Goal: Task Accomplishment & Management: Complete application form

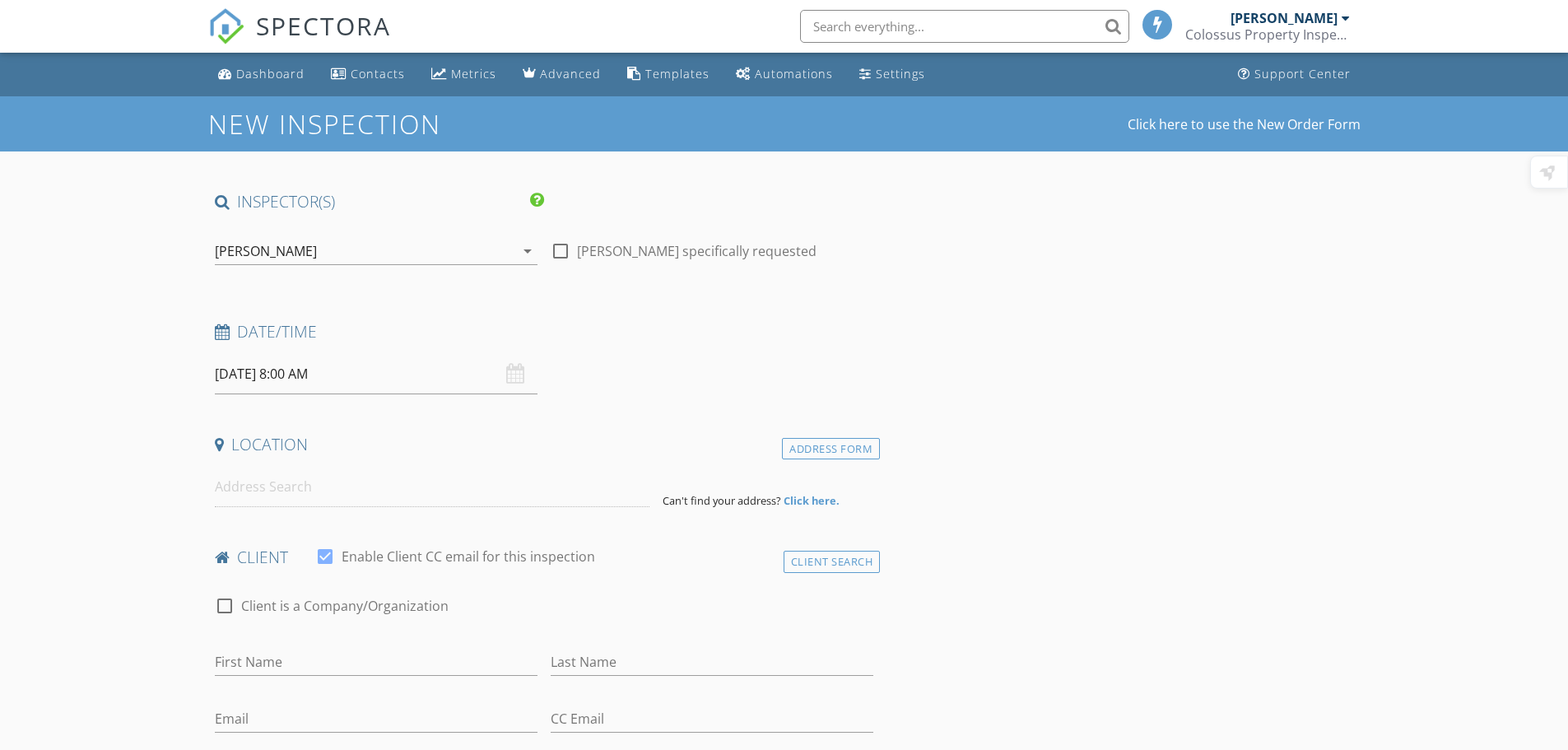
select select "8"
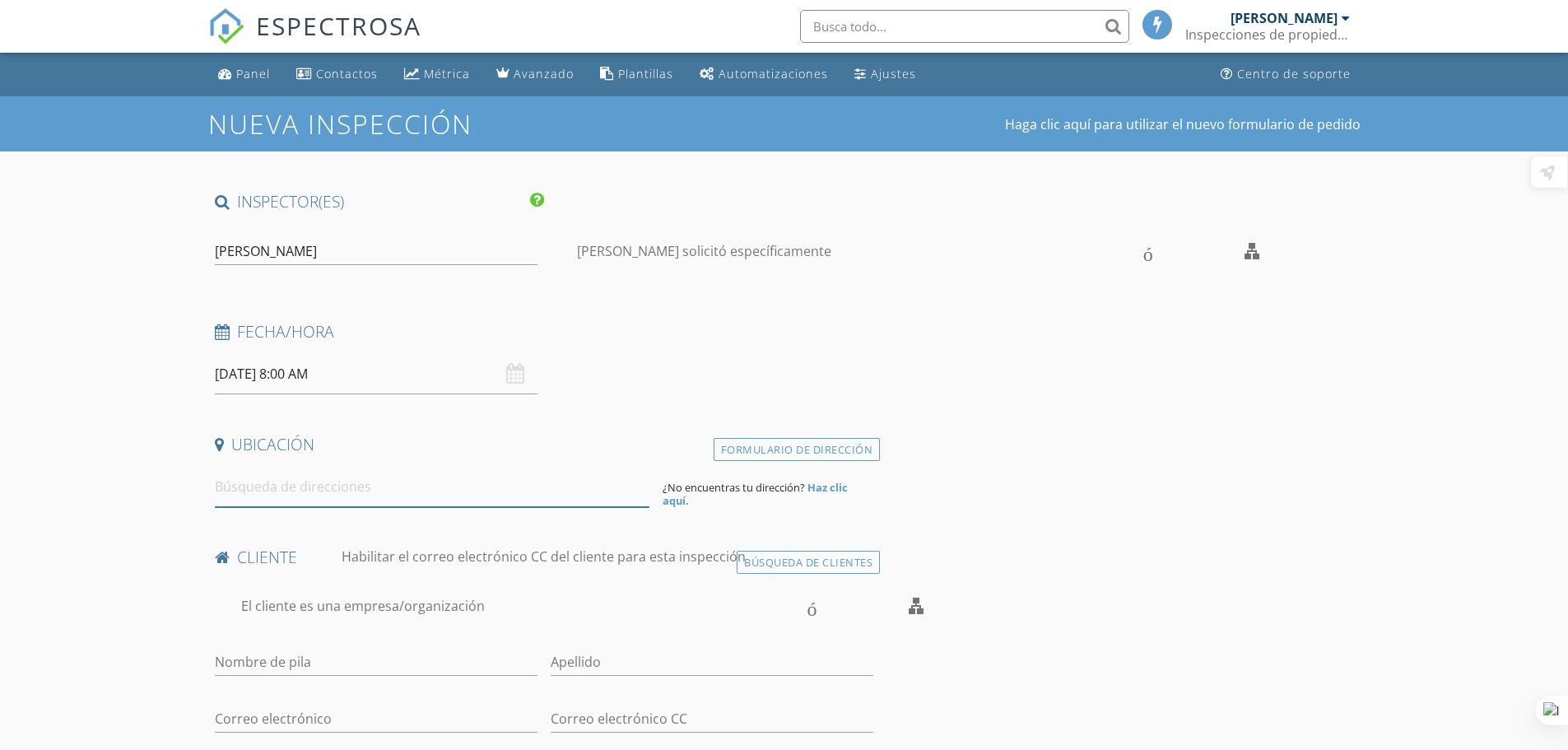
click at [323, 483] on input at bounding box center [432, 487] width 435 height 41
click at [514, 375] on div "09/28/2025 8:00 AM" at bounding box center [376, 375] width 323 height 41
click at [382, 368] on input "09/28/2025 8:00 AM" at bounding box center [376, 375] width 323 height 41
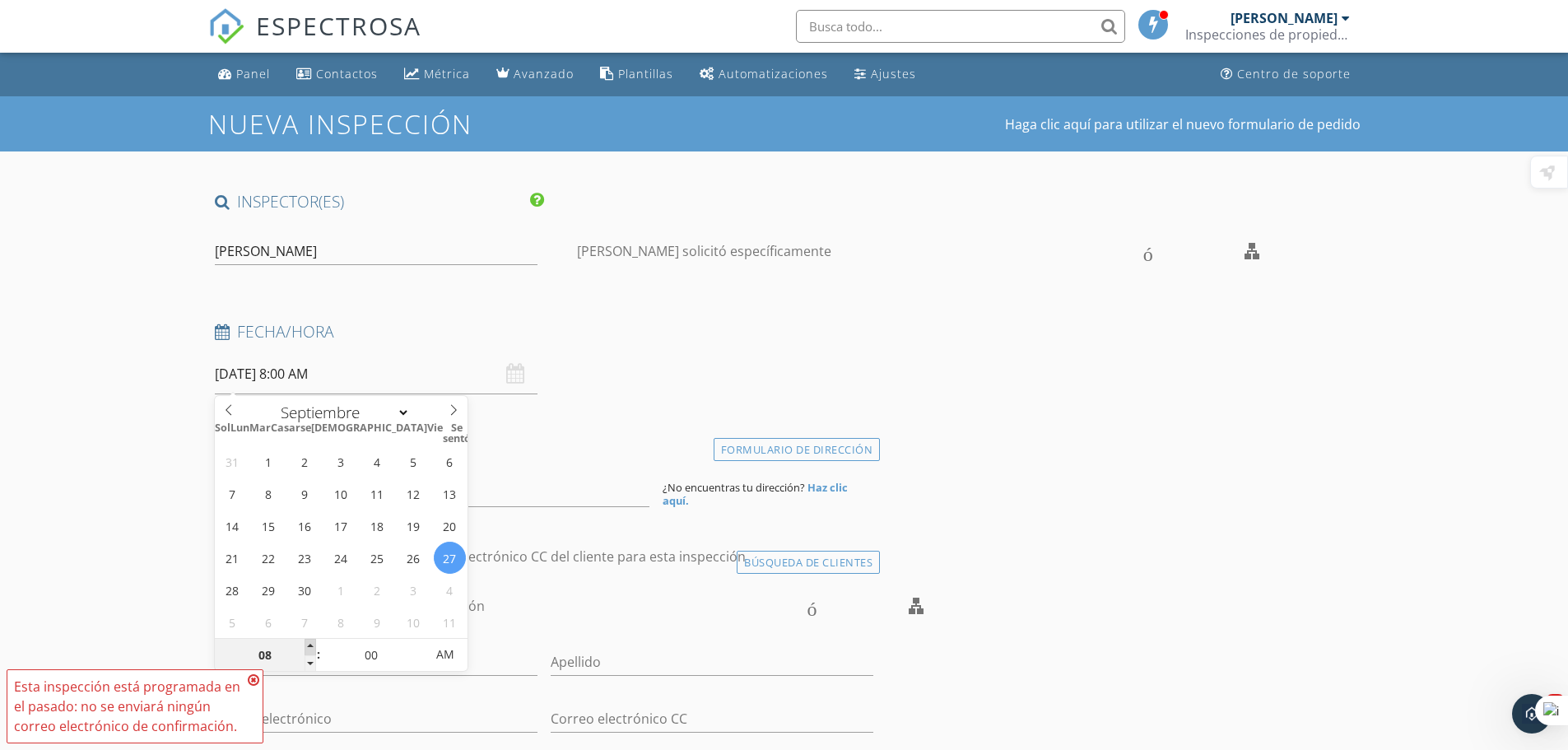
type input "09/27/2025 9:00 AM"
type input "09"
click at [312, 642] on span at bounding box center [310, 647] width 12 height 17
type input "09/27/2025 10:00 AM"
type input "10"
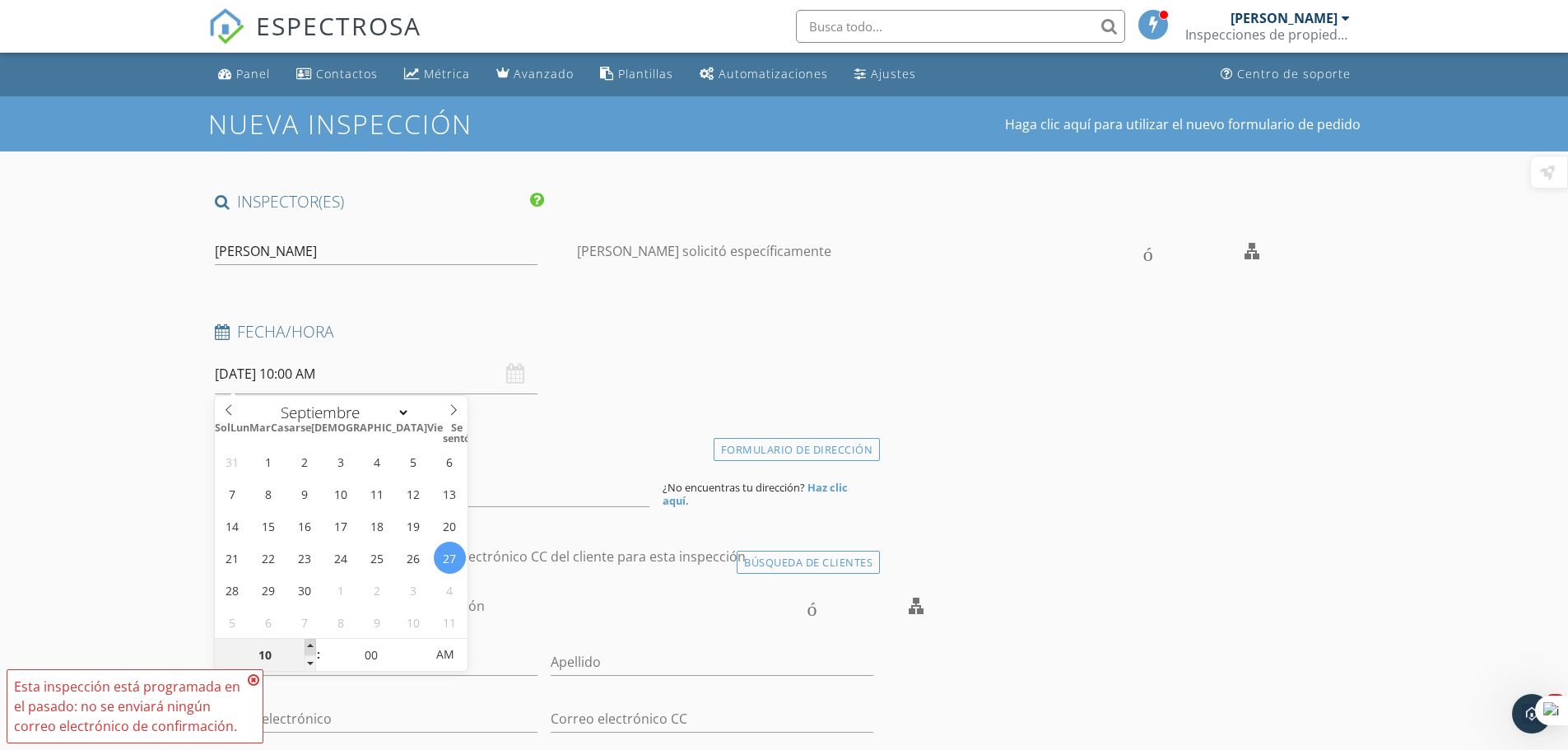
click at [312, 642] on span at bounding box center [310, 647] width 12 height 17
type input "09/27/2025 11:00 AM"
type input "11"
click at [312, 642] on span at bounding box center [310, 647] width 12 height 17
type input "09/27/2025 12:00 PM"
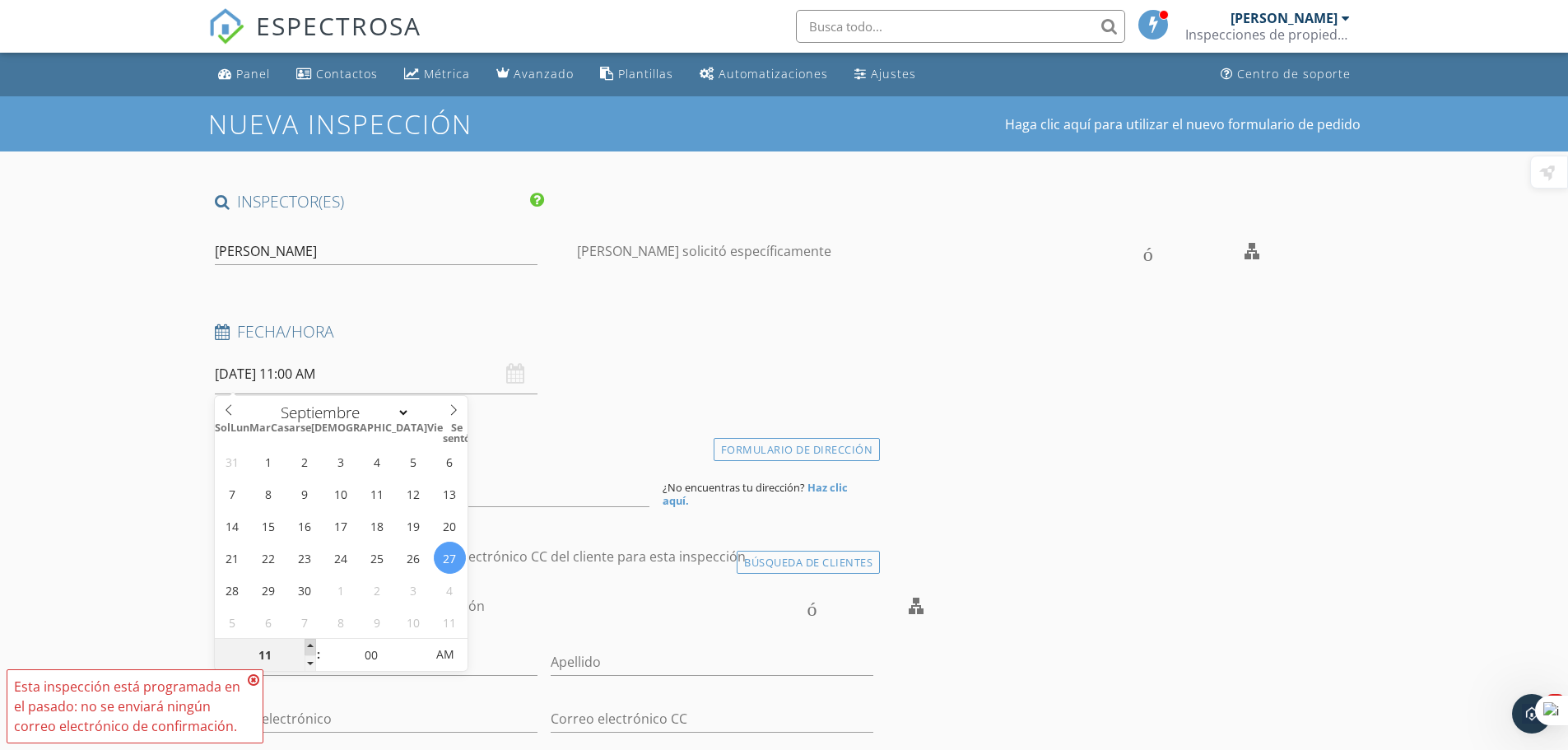
type input "12"
click at [312, 642] on span at bounding box center [310, 647] width 12 height 17
type input "09/27/2025 1:00 PM"
type input "01"
click at [312, 642] on span at bounding box center [310, 647] width 12 height 17
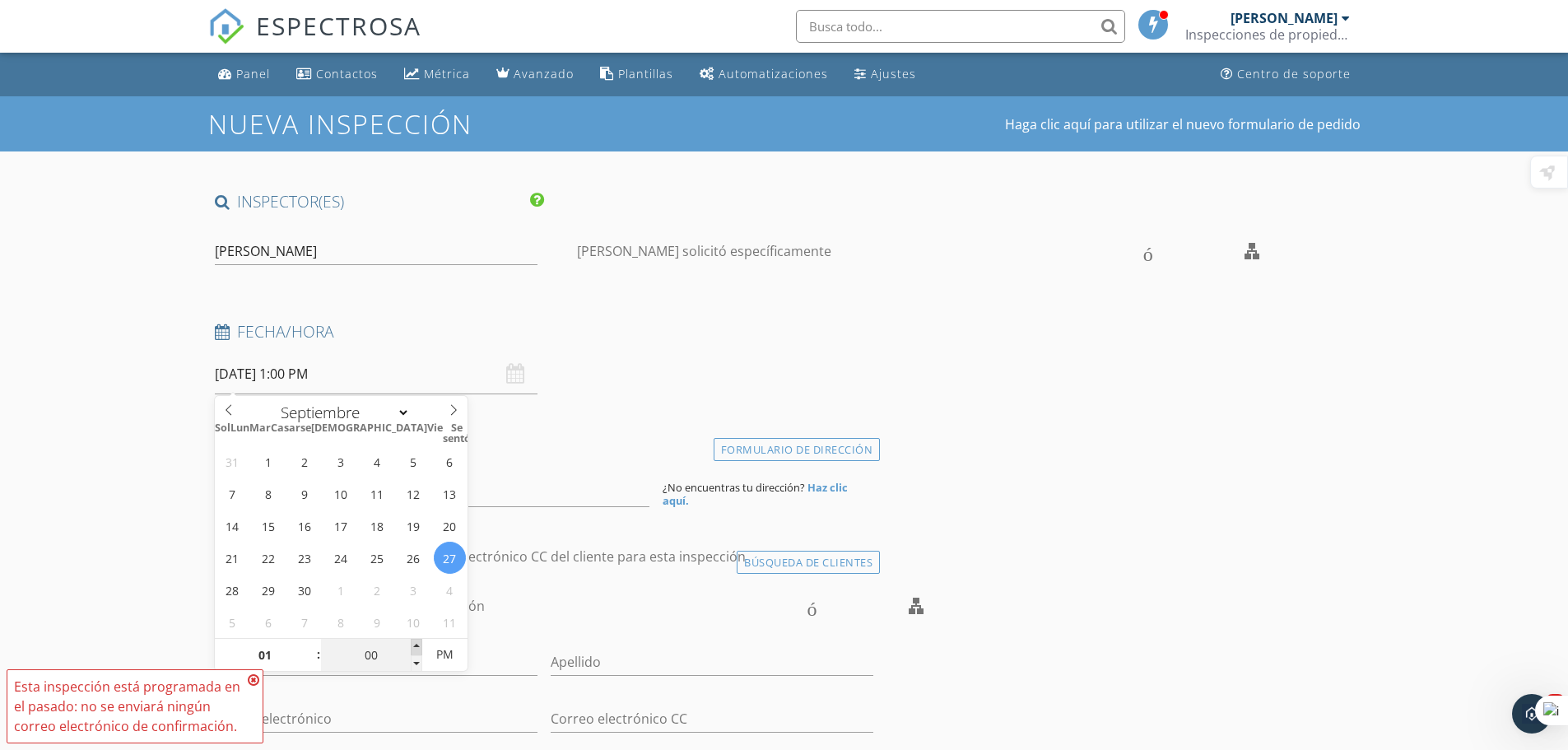
type input "09/27/2025 1:05 PM"
type input "05"
click at [416, 644] on span at bounding box center [416, 647] width 12 height 17
type input "09/27/2025 1:10 PM"
type input "10"
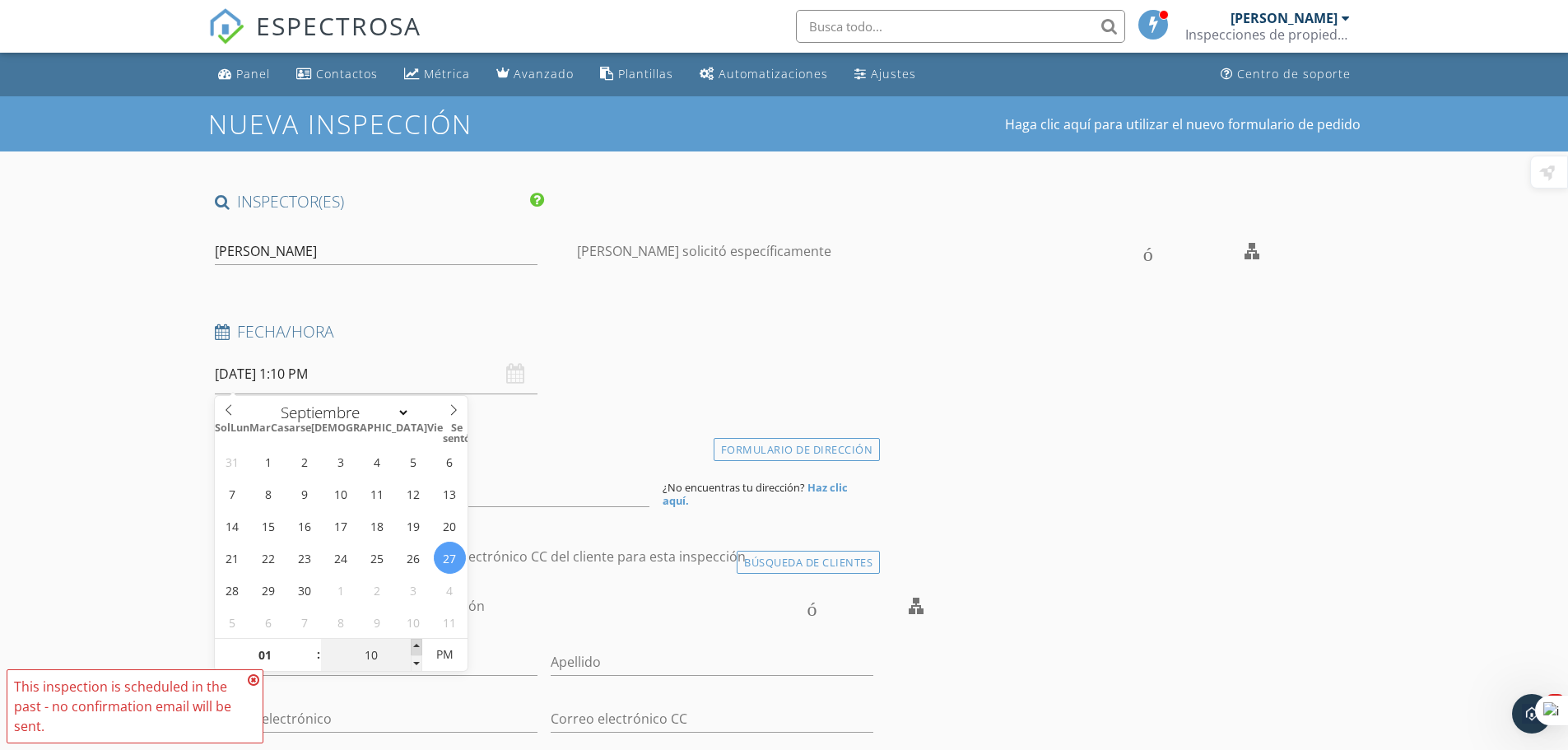
click at [416, 644] on span at bounding box center [416, 647] width 12 height 17
type input "09/27/2025 1:15 PM"
type input "15"
click at [416, 644] on span at bounding box center [416, 647] width 12 height 17
type input "09/27/2025 1:20 PM"
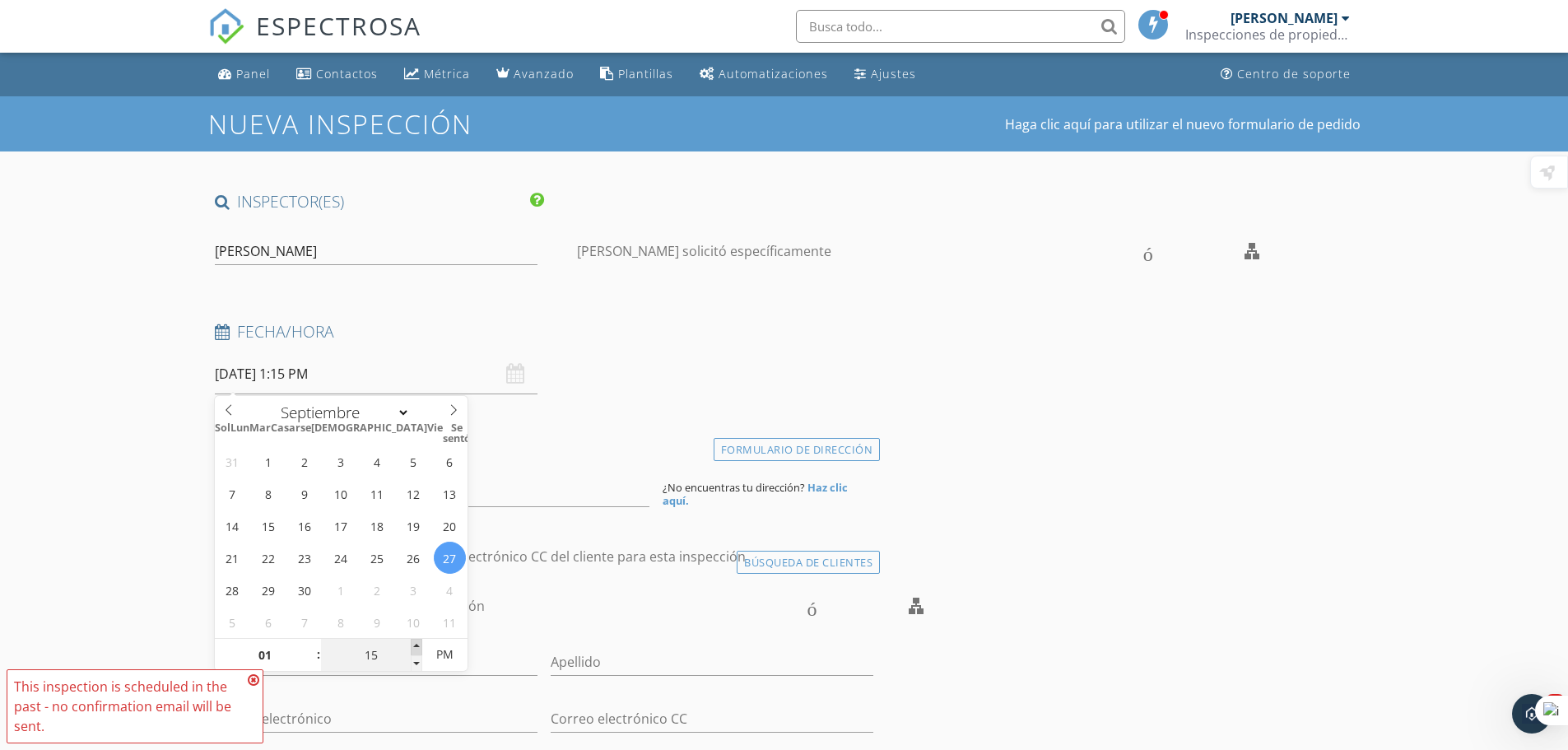
type input "20"
click at [416, 644] on span at bounding box center [416, 647] width 12 height 17
type input "09/27/2025 1:25 PM"
type input "25"
click at [416, 644] on span at bounding box center [416, 647] width 12 height 17
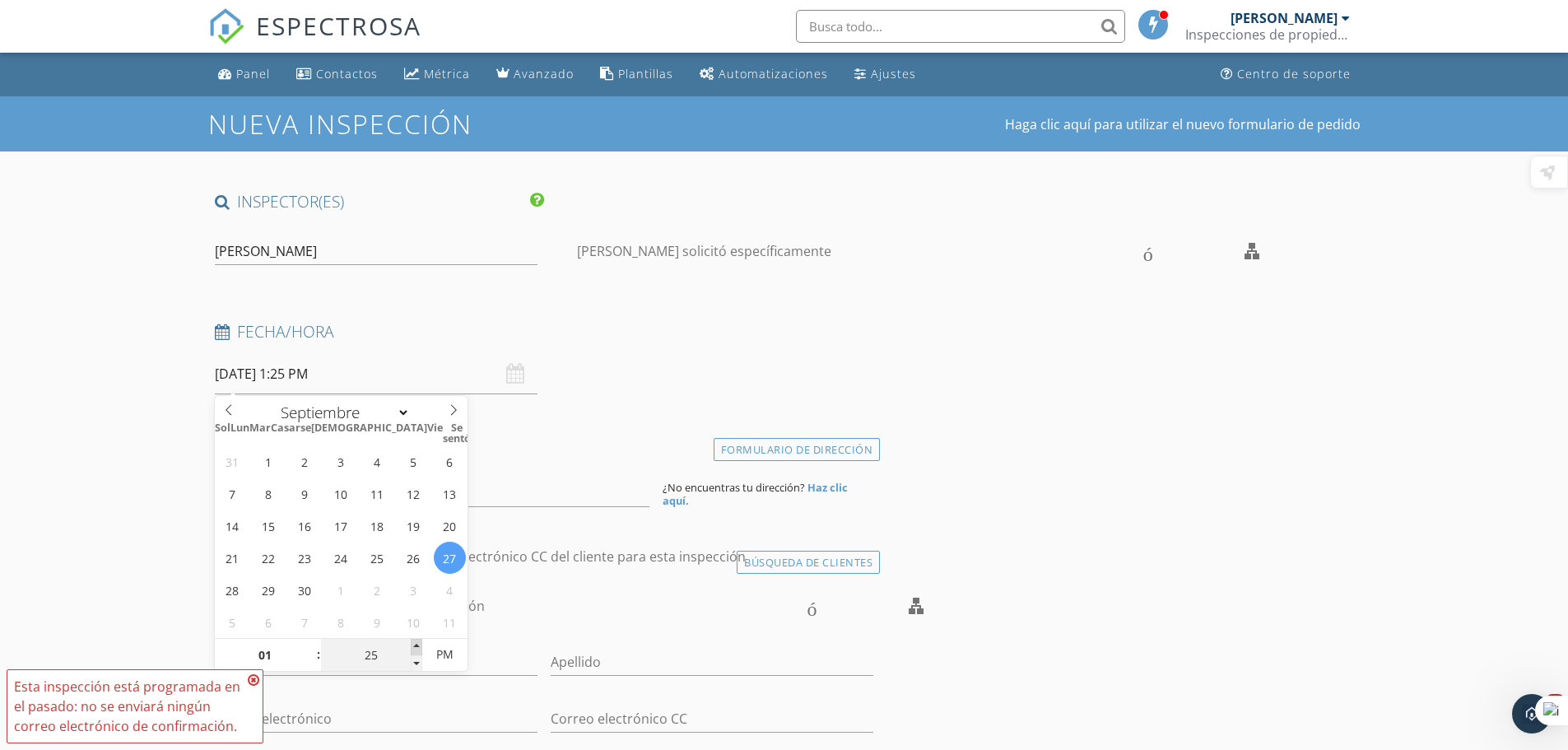
type input "09/27/2025 1:30 PM"
type input "30"
click at [416, 644] on span at bounding box center [416, 647] width 12 height 17
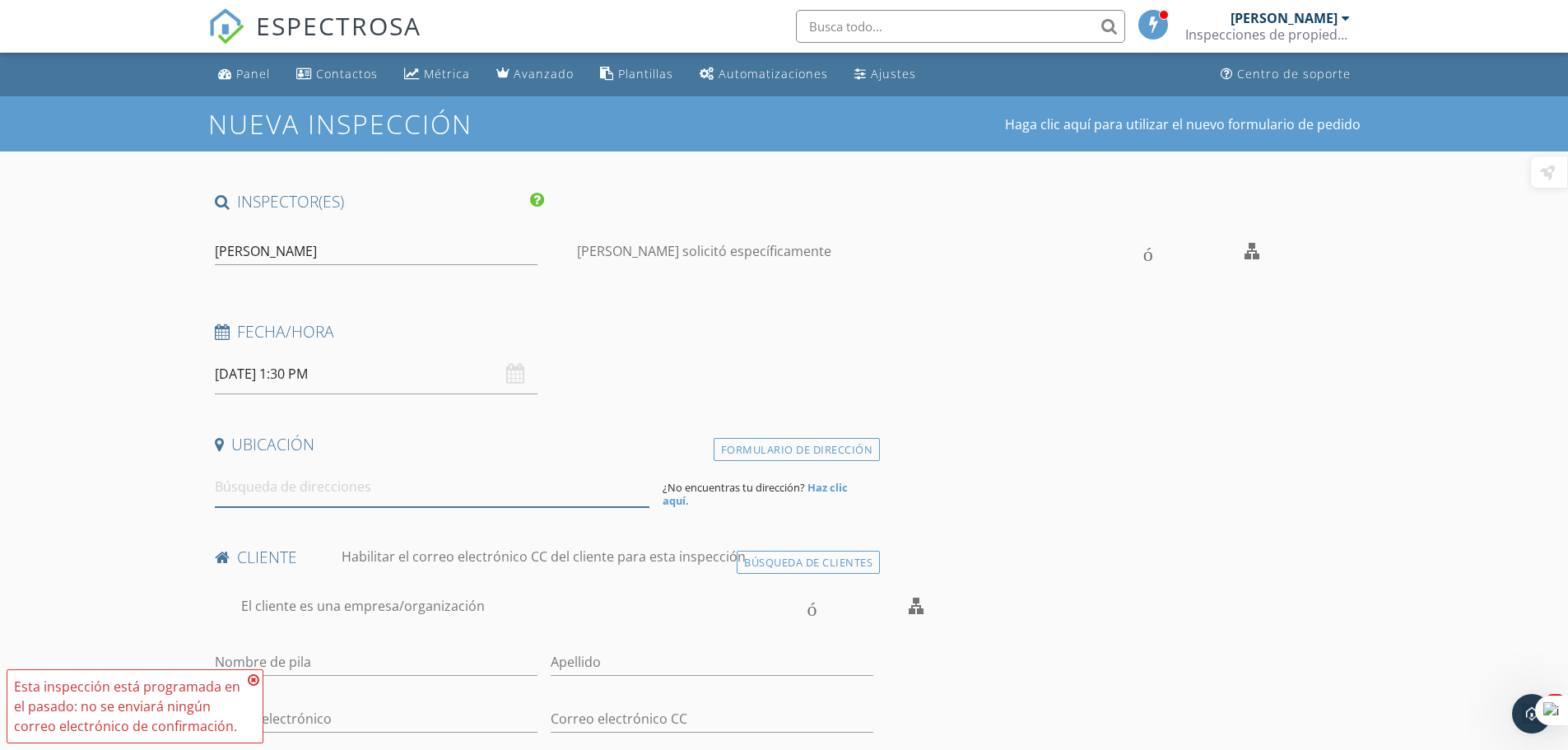
click at [346, 483] on input at bounding box center [432, 487] width 435 height 41
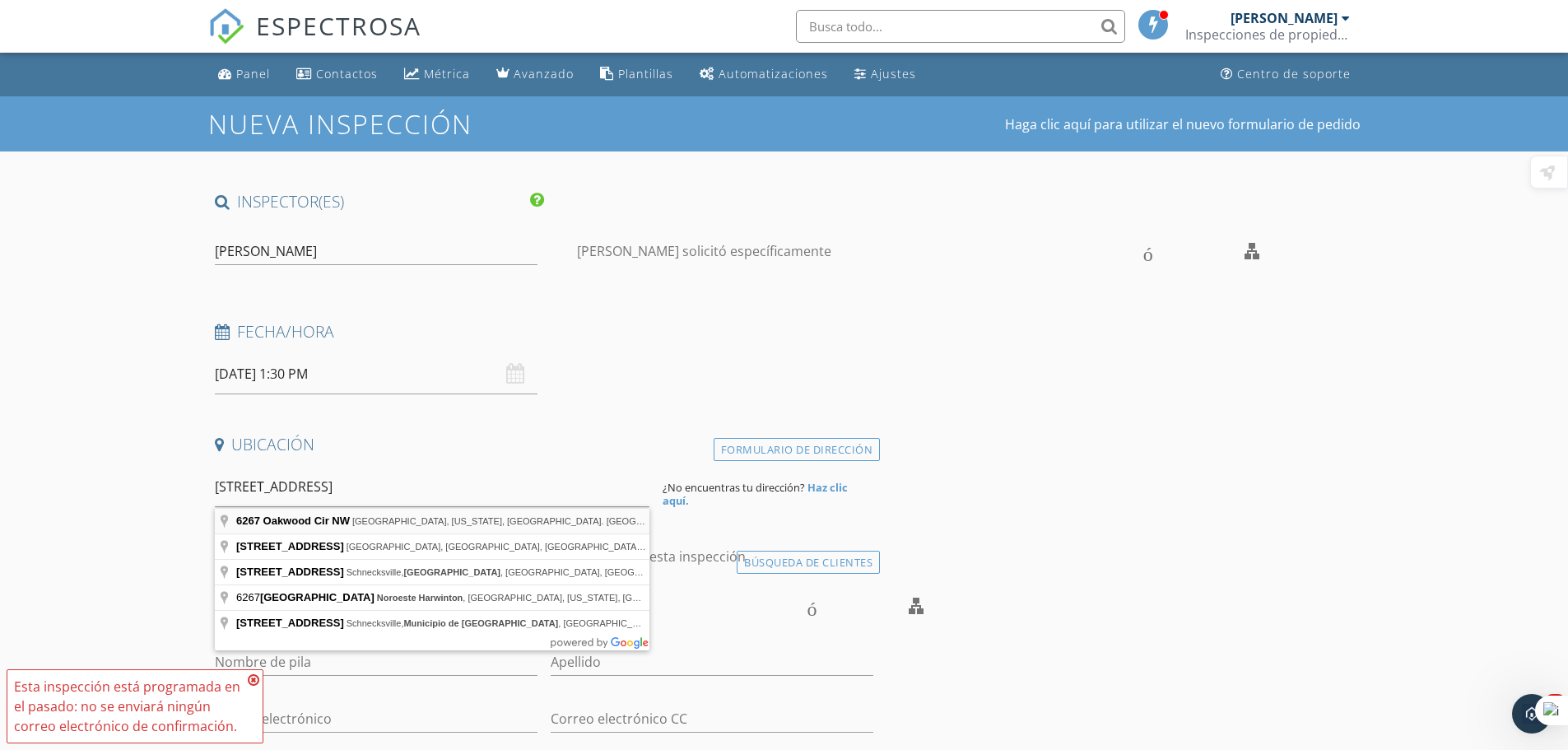
type input "6267 Oakwood Cir NW, Norcross, Georgia, EE. UU."
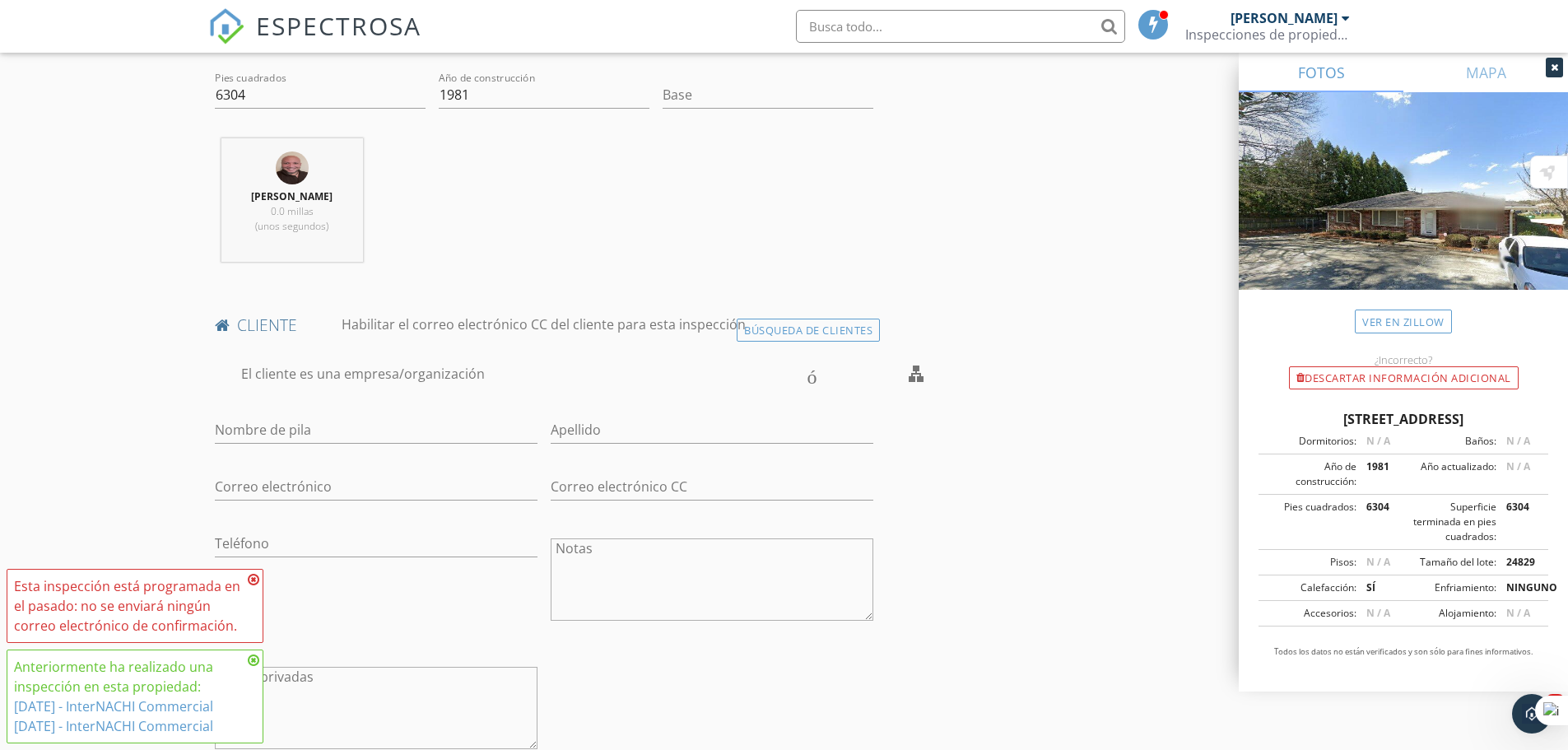
scroll to position [576, 0]
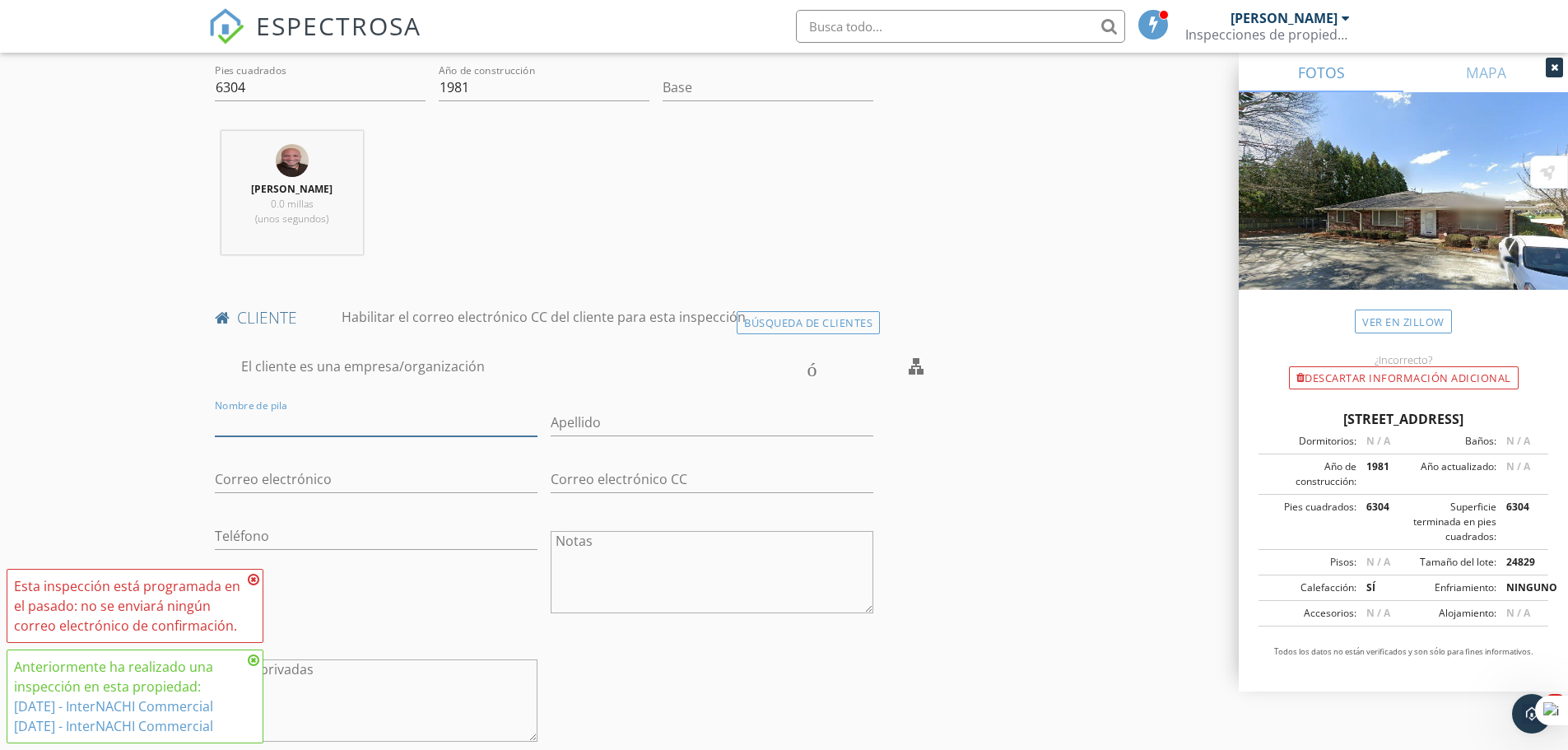
click at [367, 423] on input "Nombre de pila" at bounding box center [376, 422] width 323 height 27
type input "Daniel"
type input "Arana"
click at [274, 475] on input "Correo electrónico" at bounding box center [376, 479] width 323 height 27
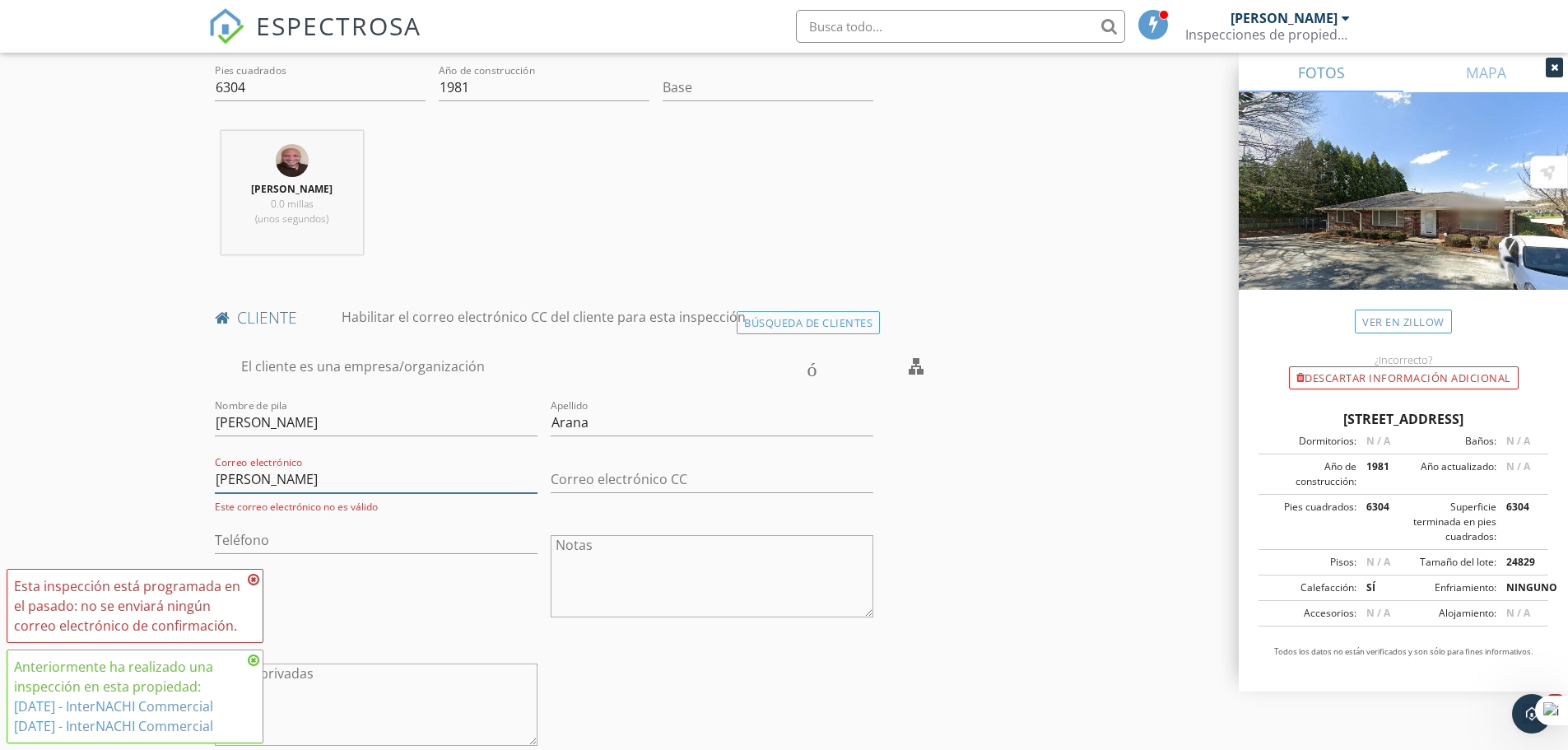
type input "[EMAIL_ADDRESS][DOMAIN_NAME]"
click at [261, 533] on input "Teléfono" at bounding box center [376, 536] width 323 height 27
type input "[PHONE_NUMBER]"
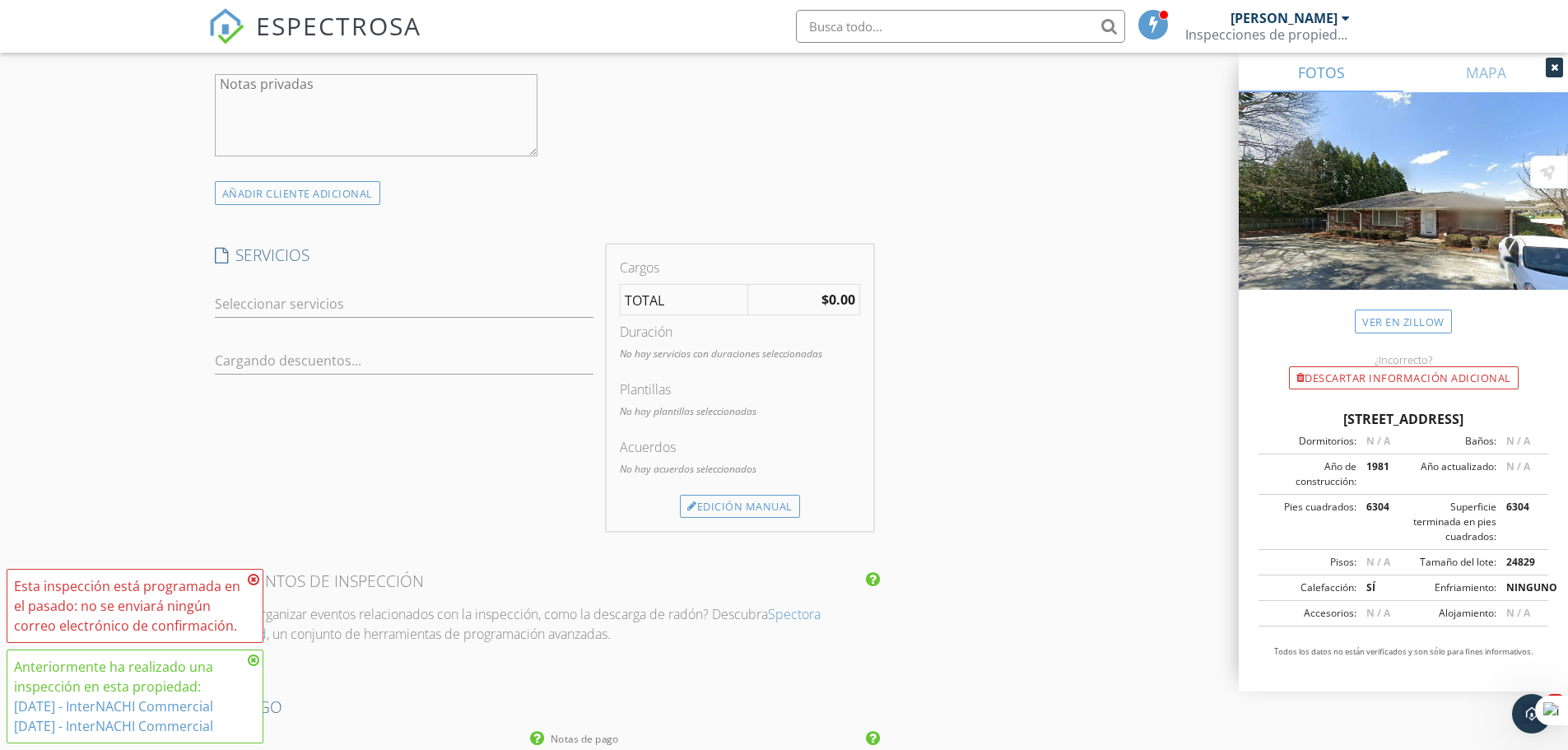
scroll to position [1235, 0]
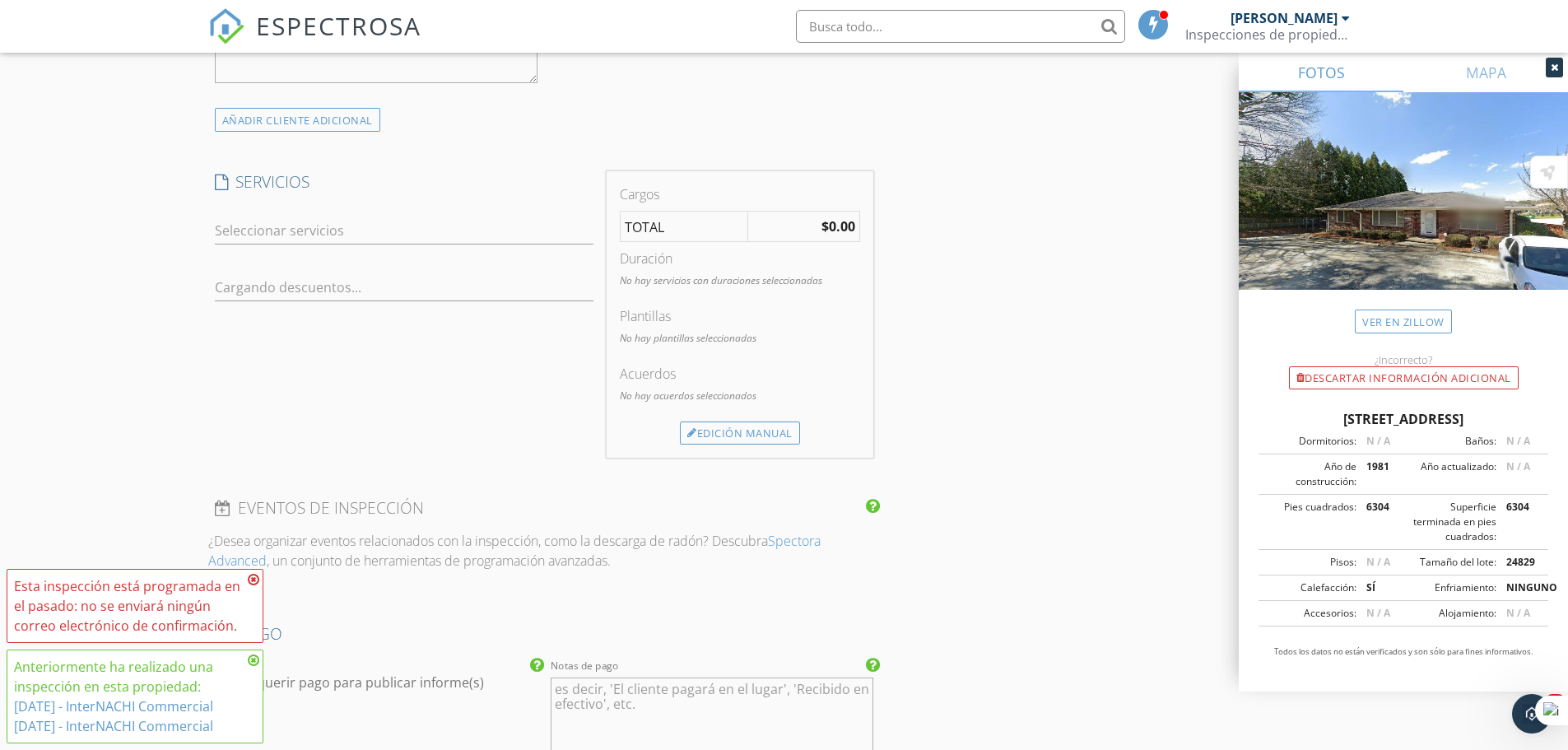
click at [294, 219] on div at bounding box center [393, 230] width 356 height 27
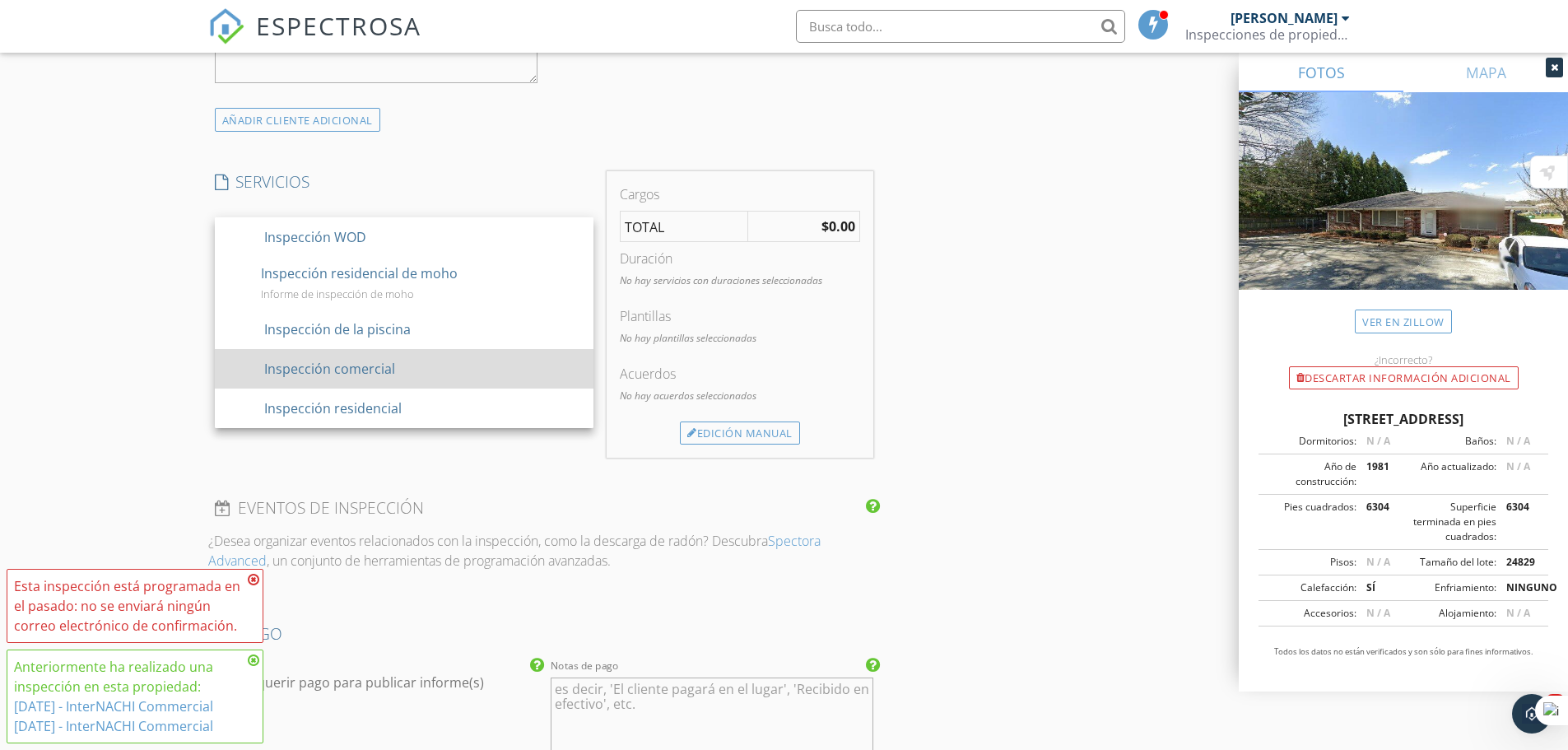
click at [382, 365] on font "contorno de casilla de verificación en blanco" at bounding box center [604, 367] width 751 height 19
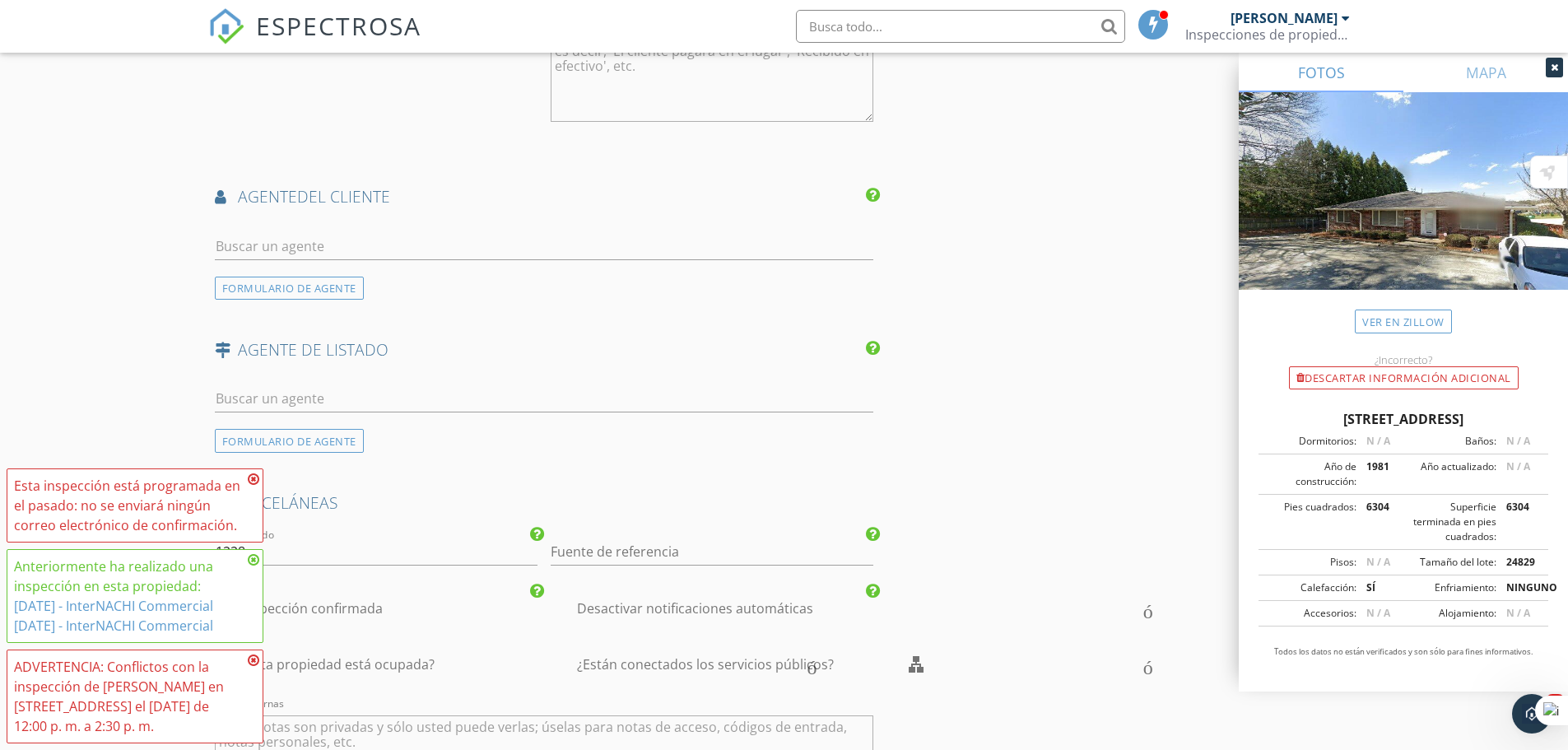
scroll to position [1894, 0]
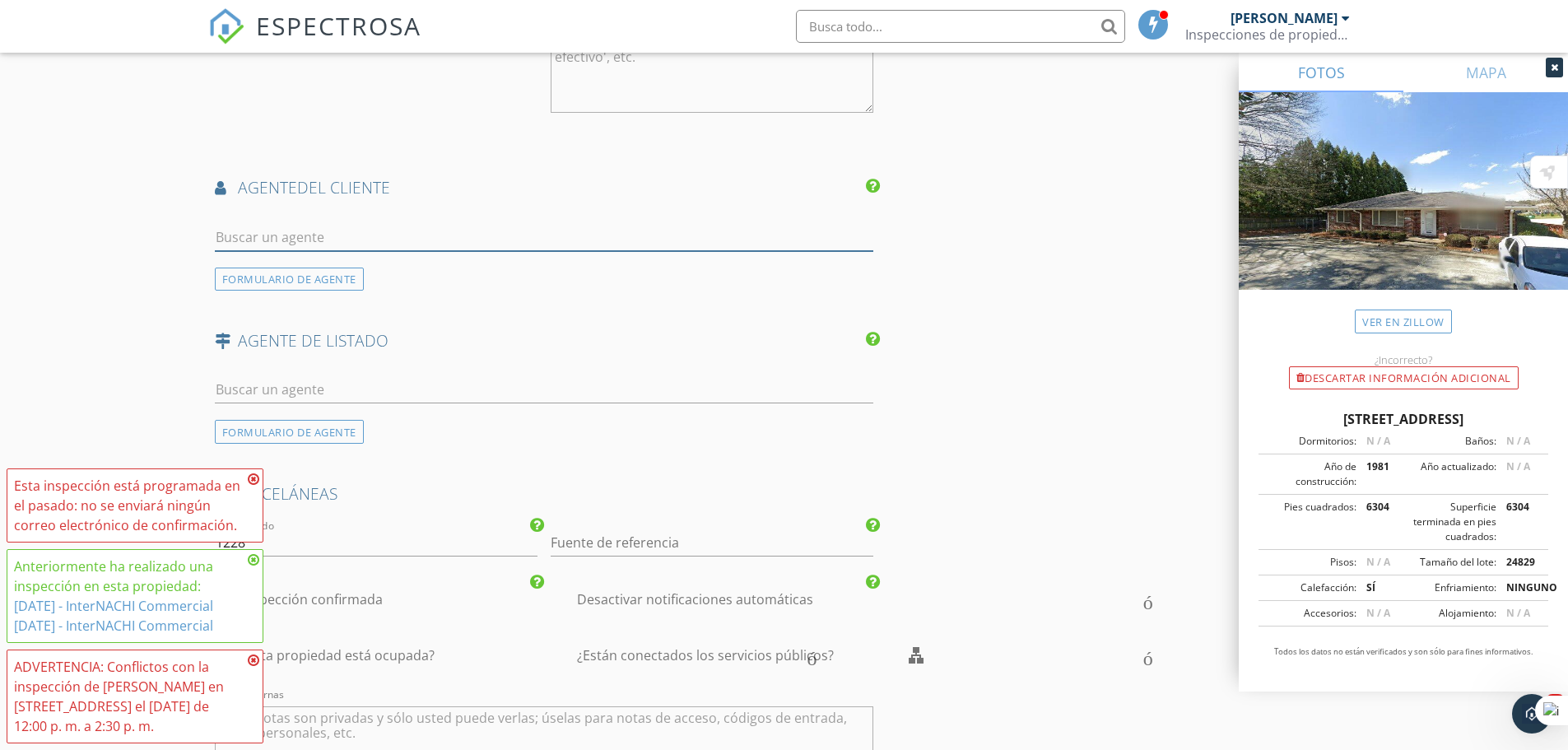
drag, startPoint x: 326, startPoint y: 239, endPoint x: 318, endPoint y: 245, distance: 10.0
click at [326, 239] on input "text" at bounding box center [545, 237] width 660 height 27
type input "zaid"
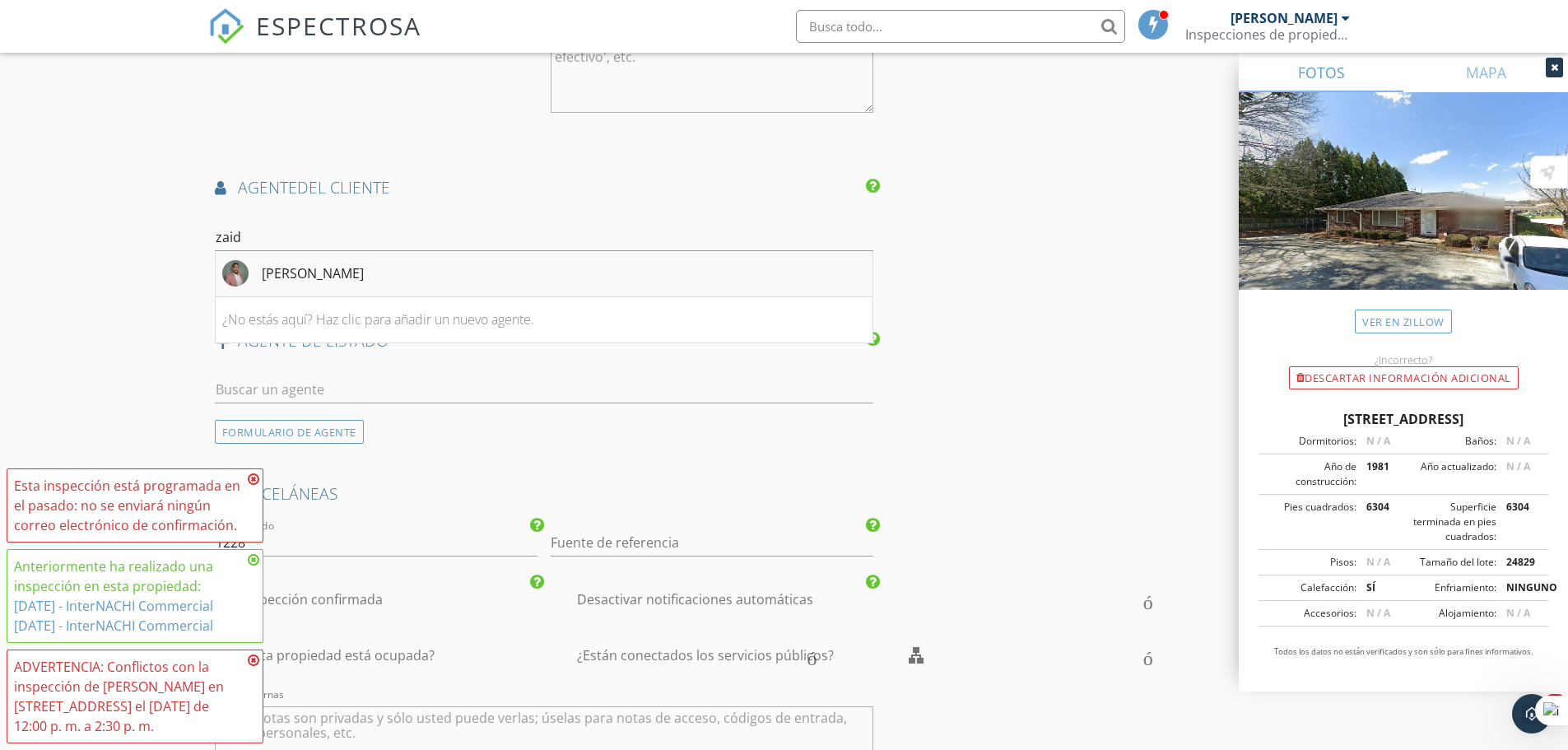
click at [322, 276] on font "Zaidh Cuéllar" at bounding box center [313, 274] width 102 height 18
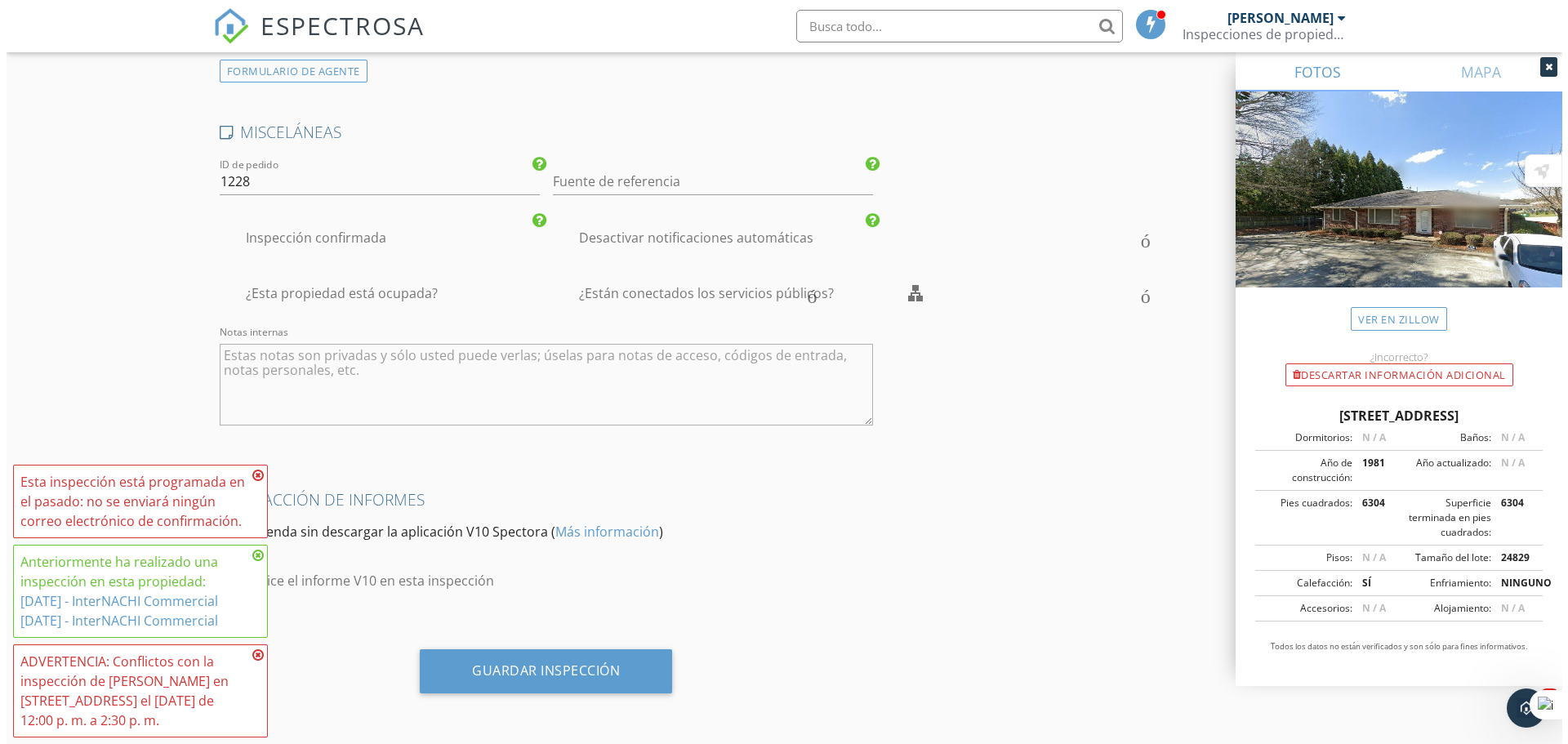
scroll to position [2608, 0]
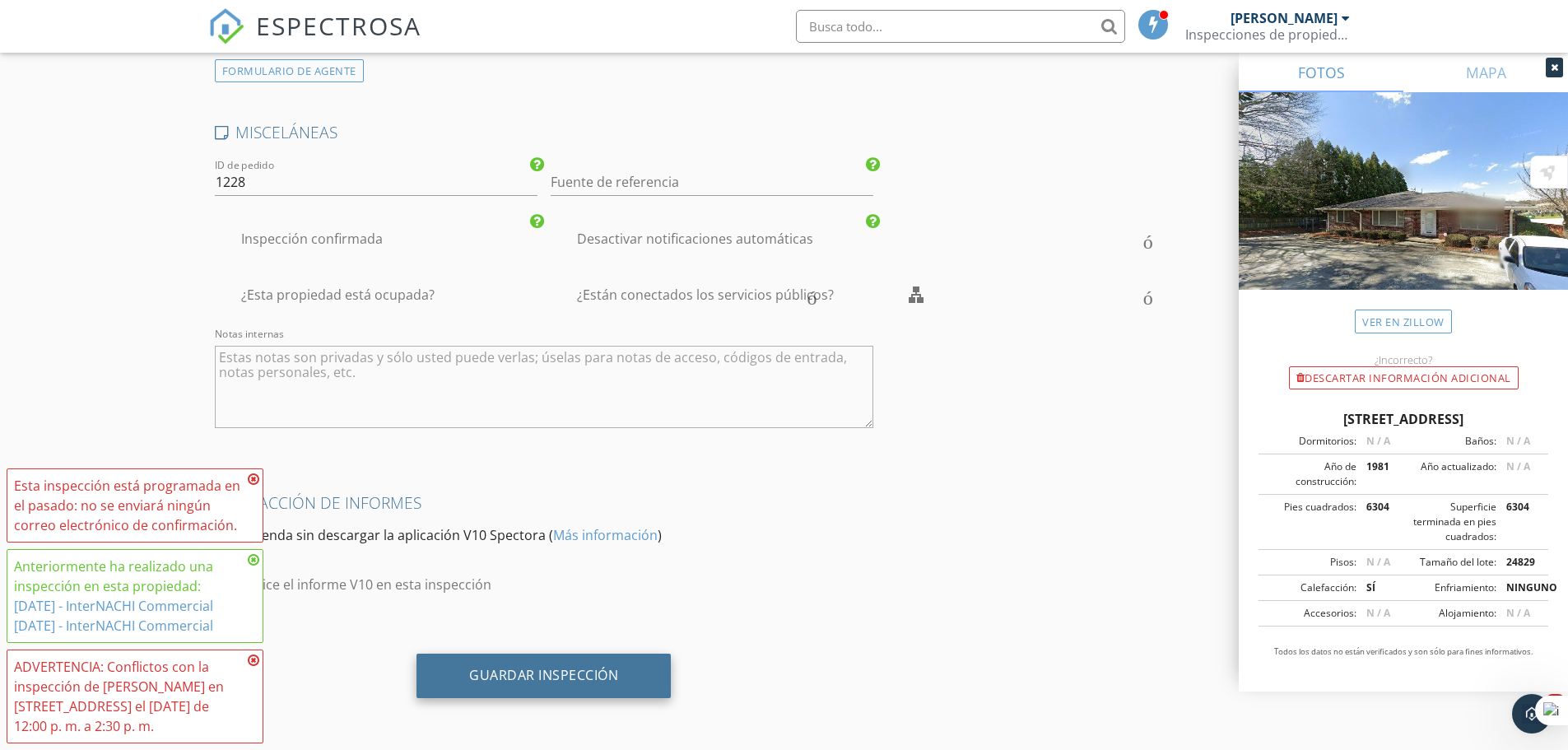
click at [584, 677] on font "Guardar inspección" at bounding box center [544, 675] width 149 height 18
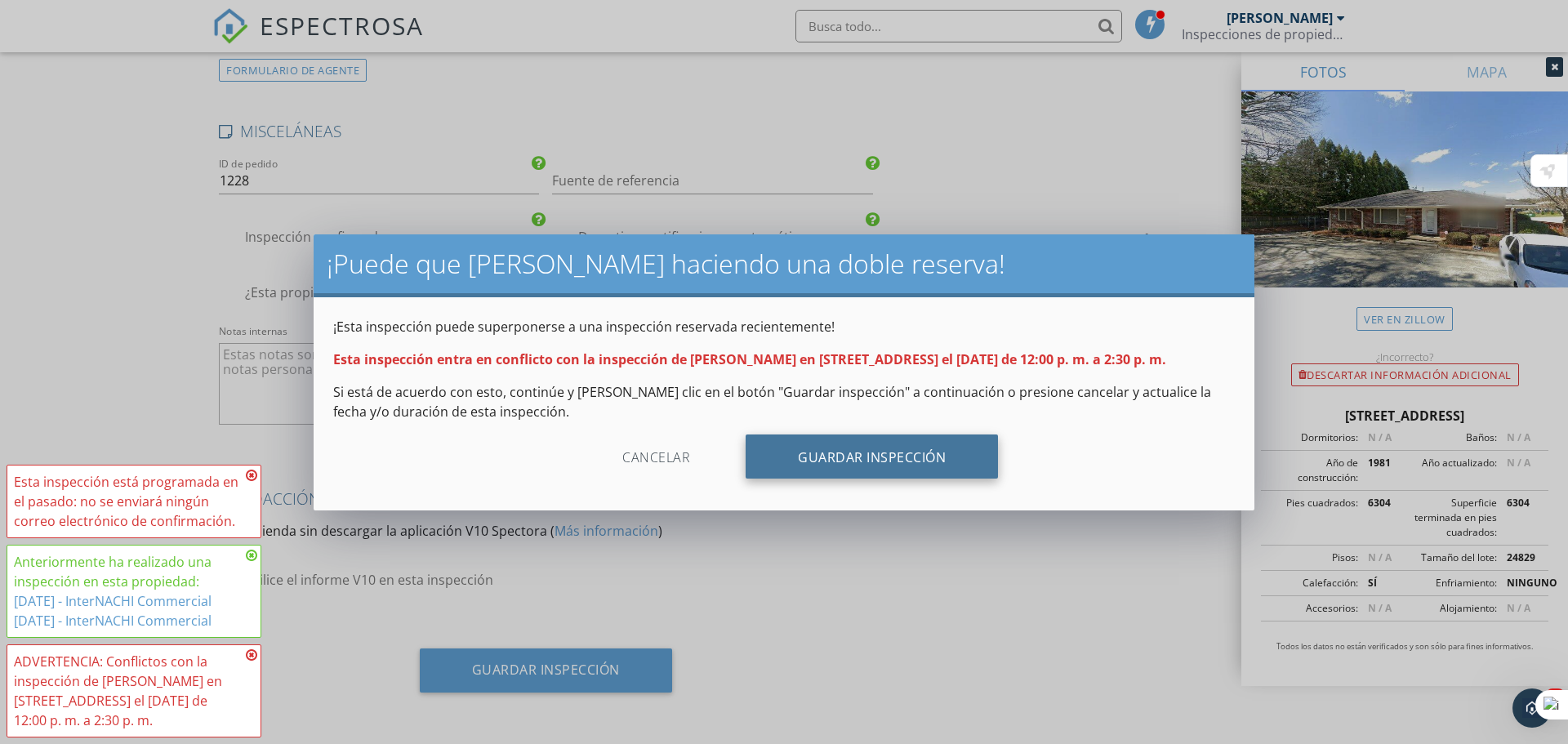
click at [842, 456] on font "Guardar inspección" at bounding box center [872, 458] width 148 height 18
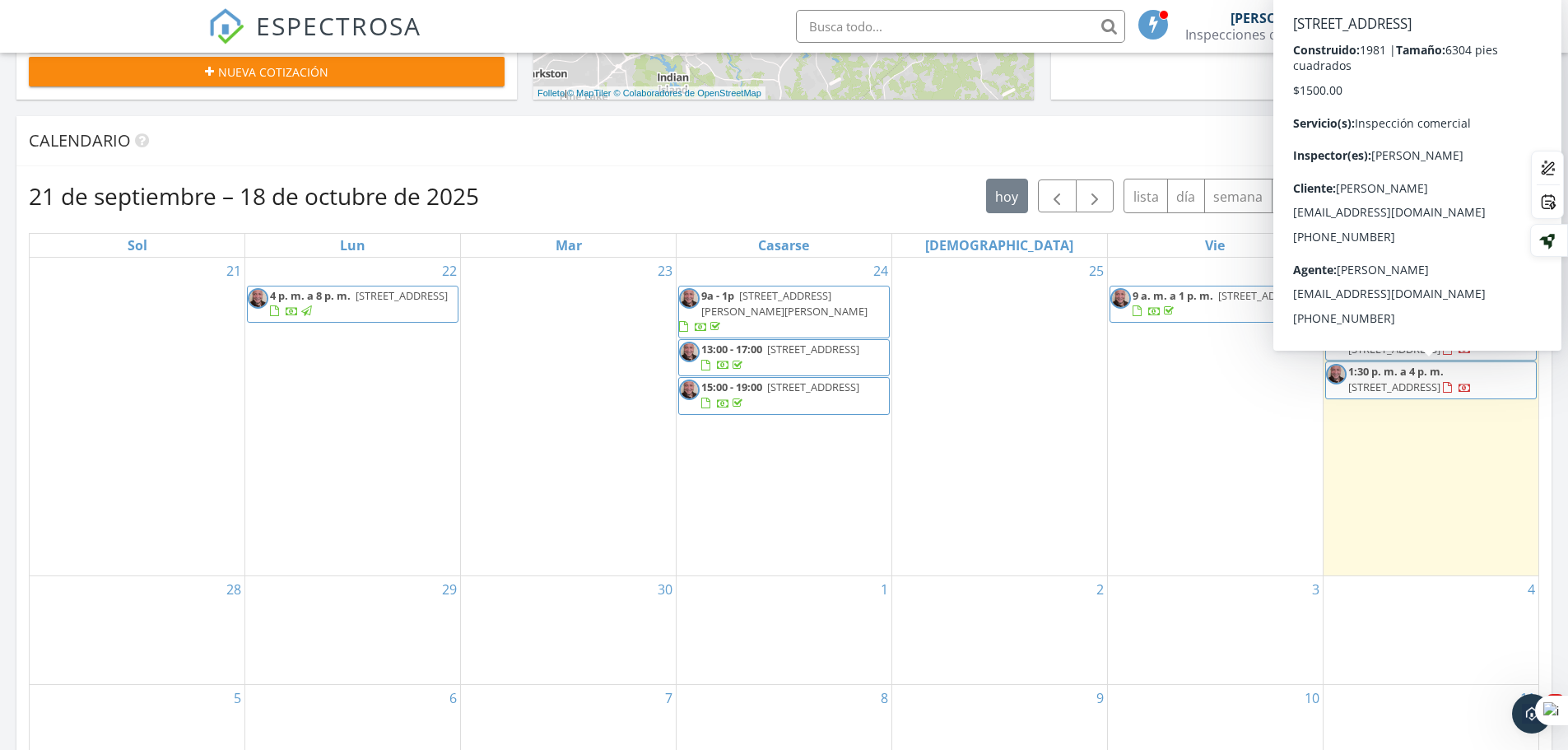
click at [1455, 624] on div "4" at bounding box center [1431, 630] width 215 height 108
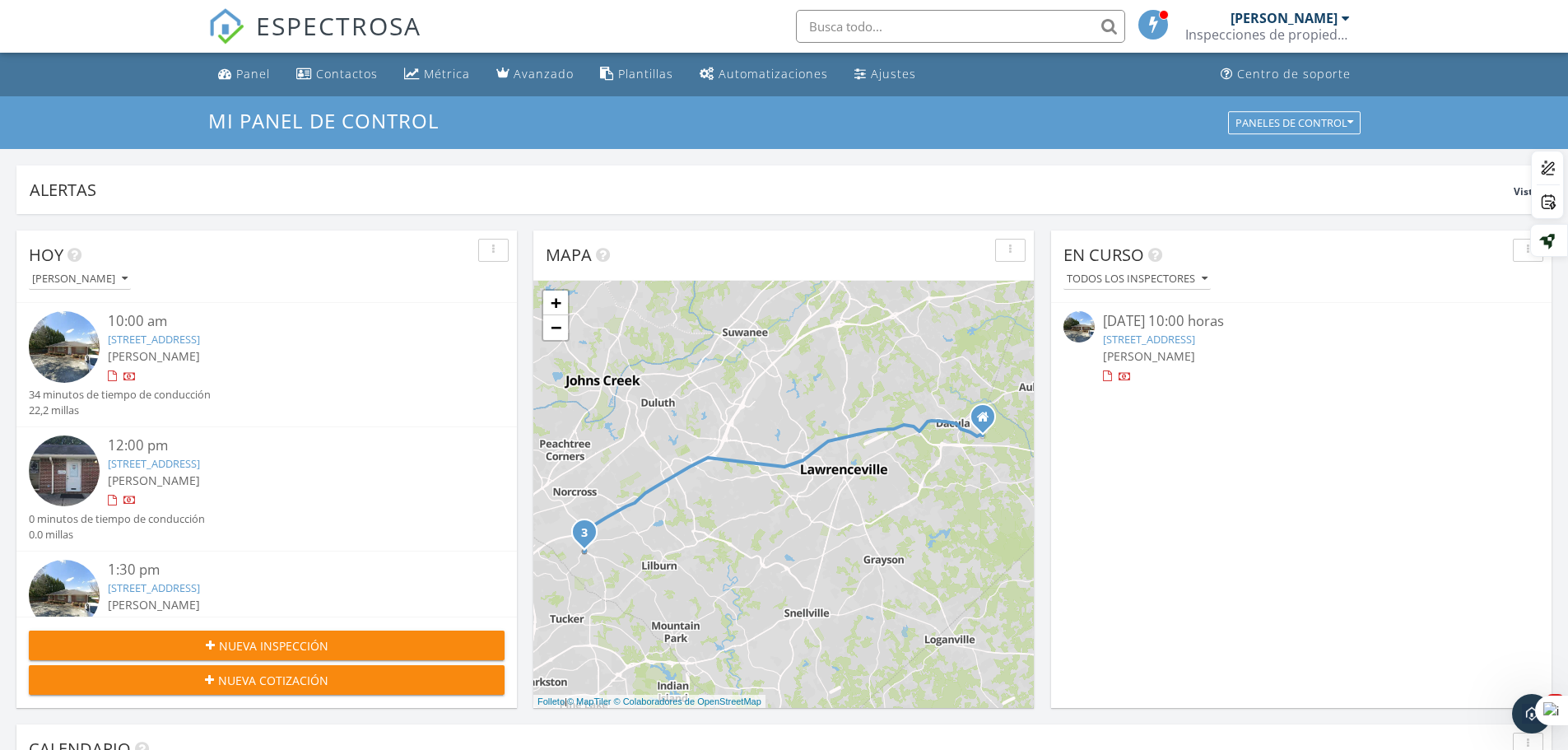
click at [1343, 23] on div at bounding box center [1346, 18] width 8 height 13
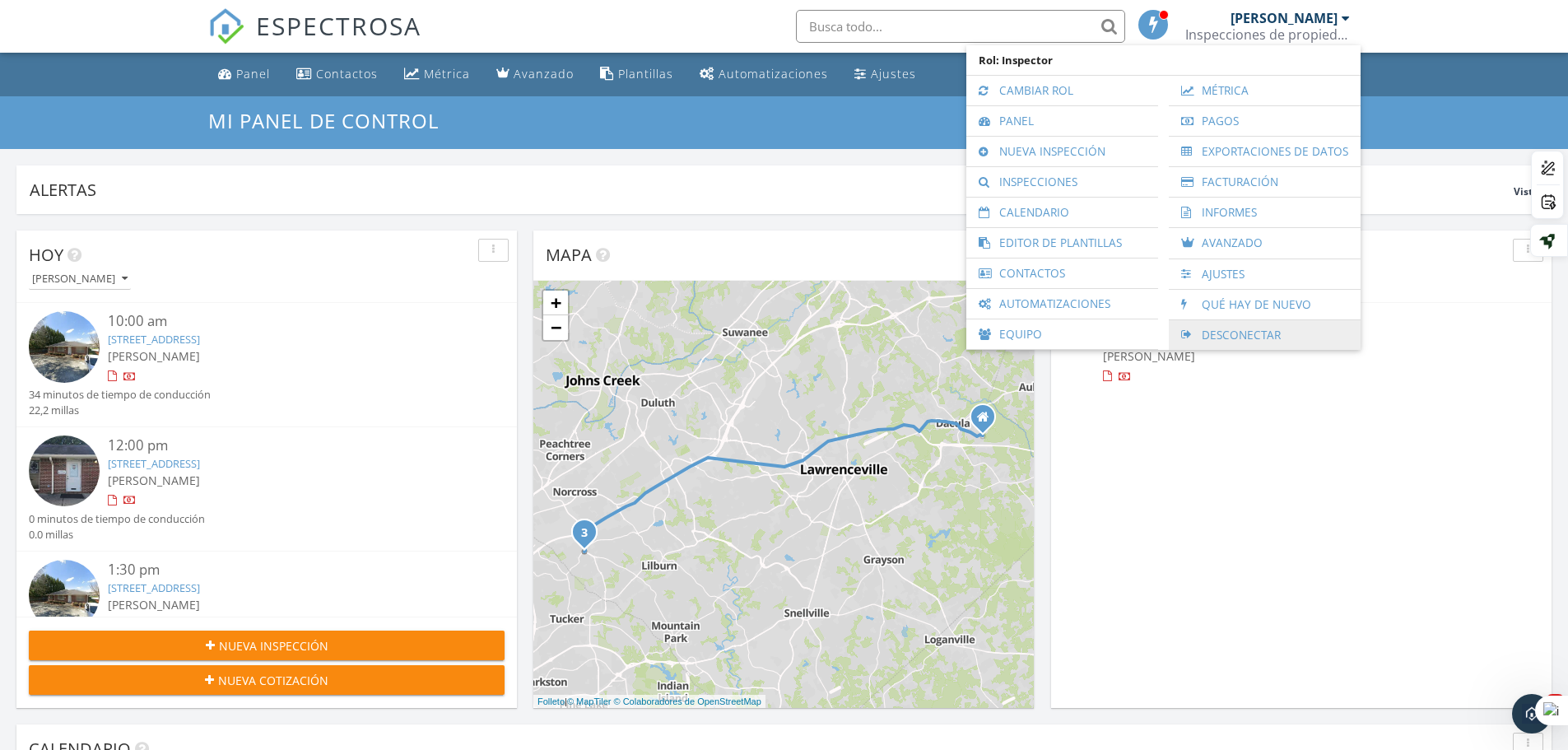
click at [1247, 335] on font "Desconectar" at bounding box center [1241, 335] width 79 height 16
